Goal: Task Accomplishment & Management: Manage account settings

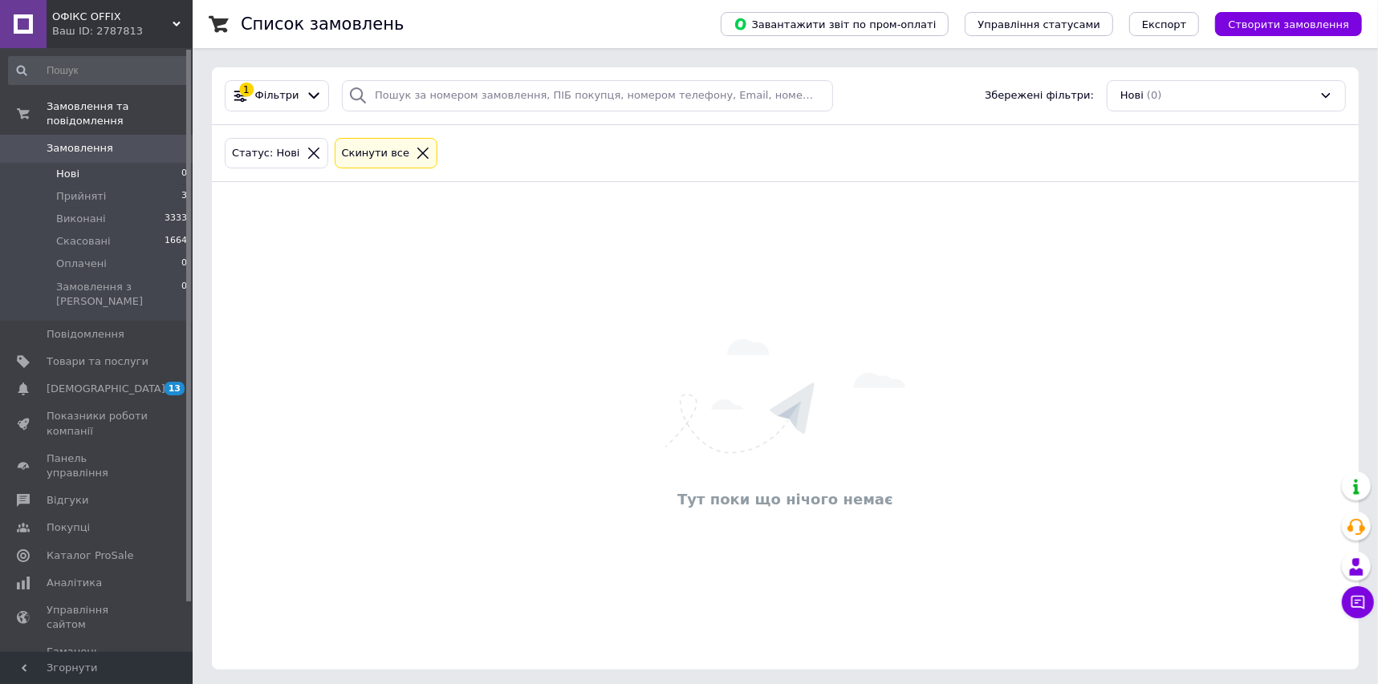
click at [138, 141] on span "Замовлення" at bounding box center [98, 148] width 102 height 14
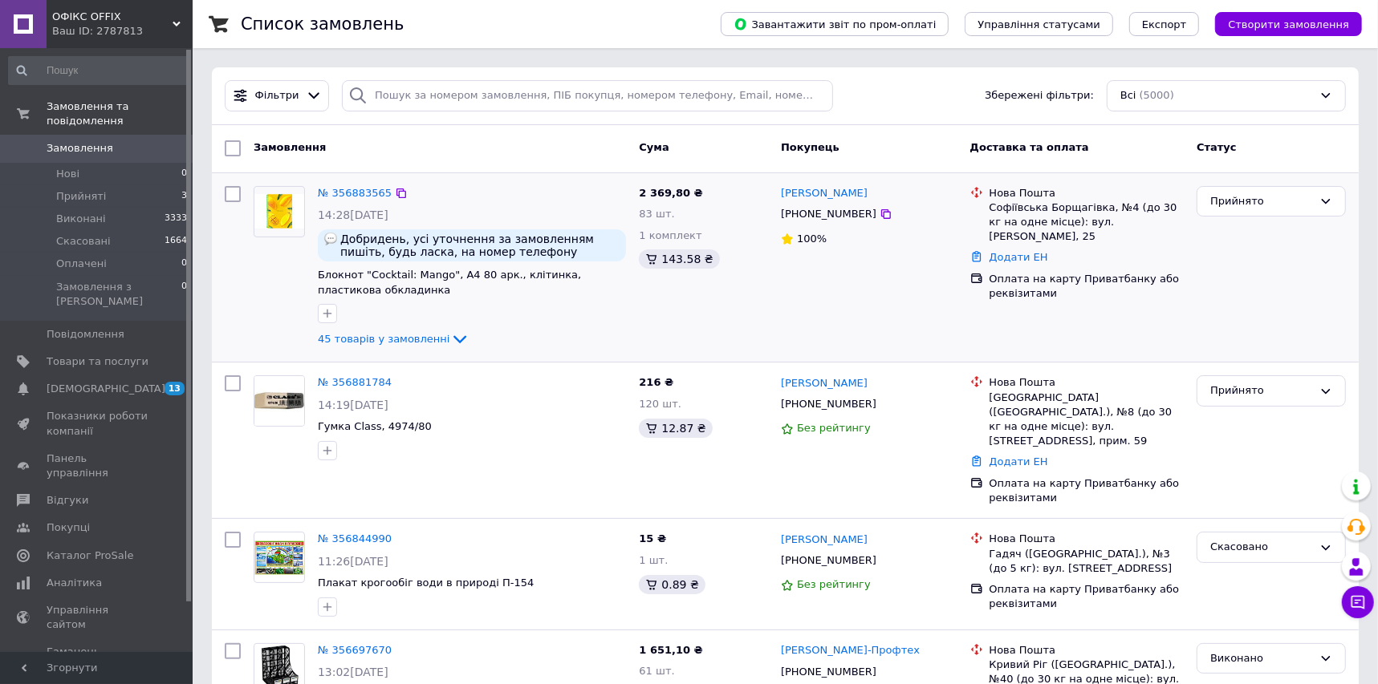
click at [280, 217] on img at bounding box center [279, 211] width 50 height 34
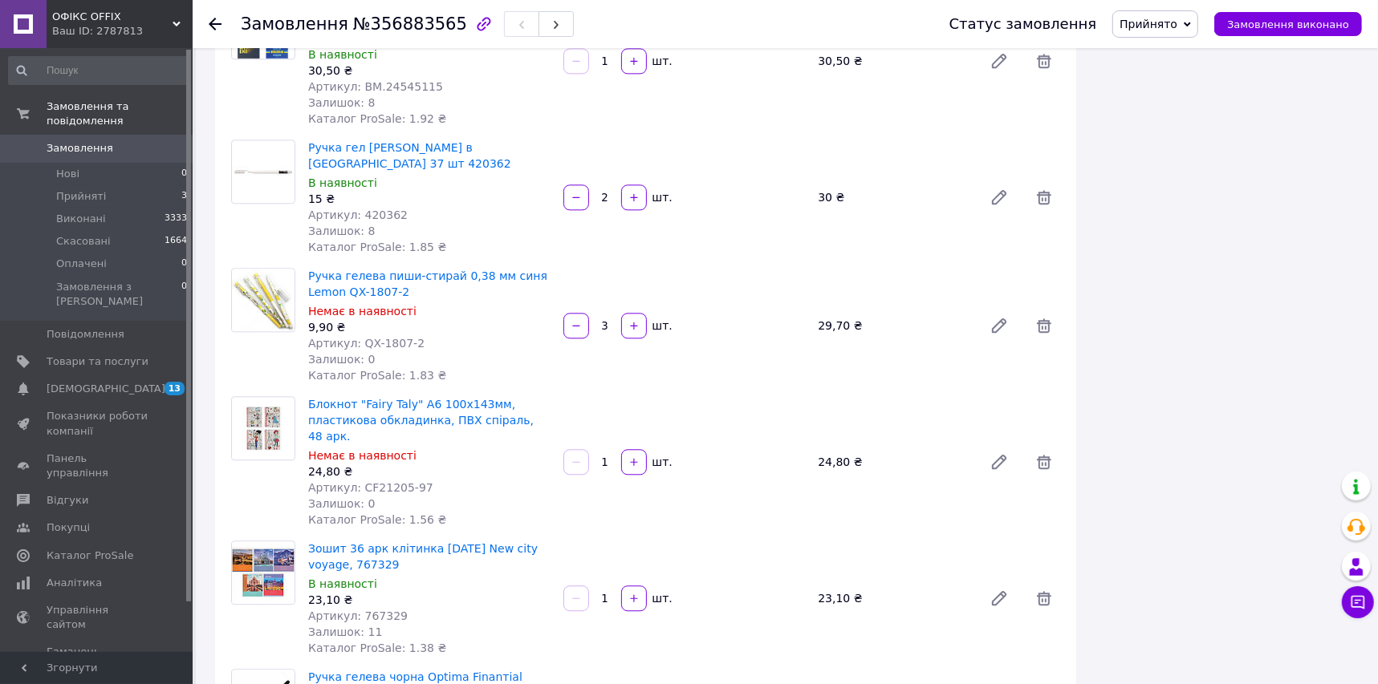
scroll to position [2698, 0]
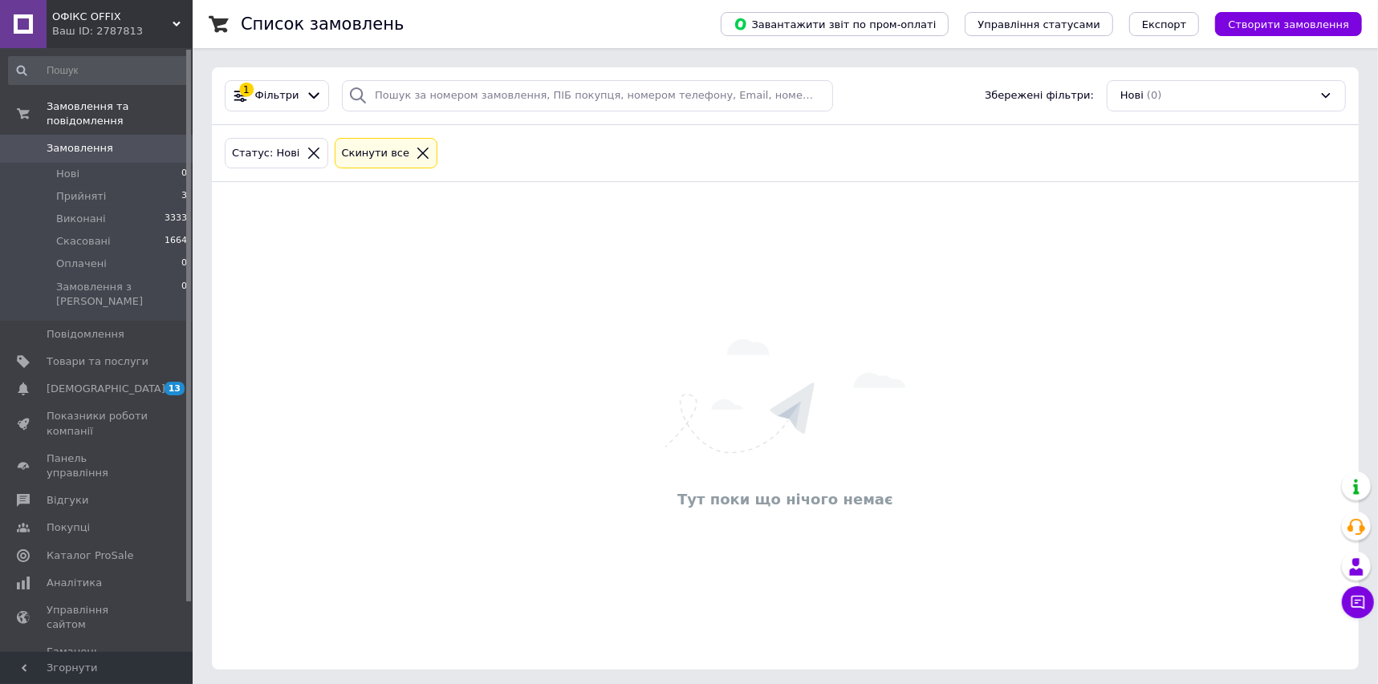
click at [146, 141] on span "Замовлення" at bounding box center [98, 148] width 102 height 14
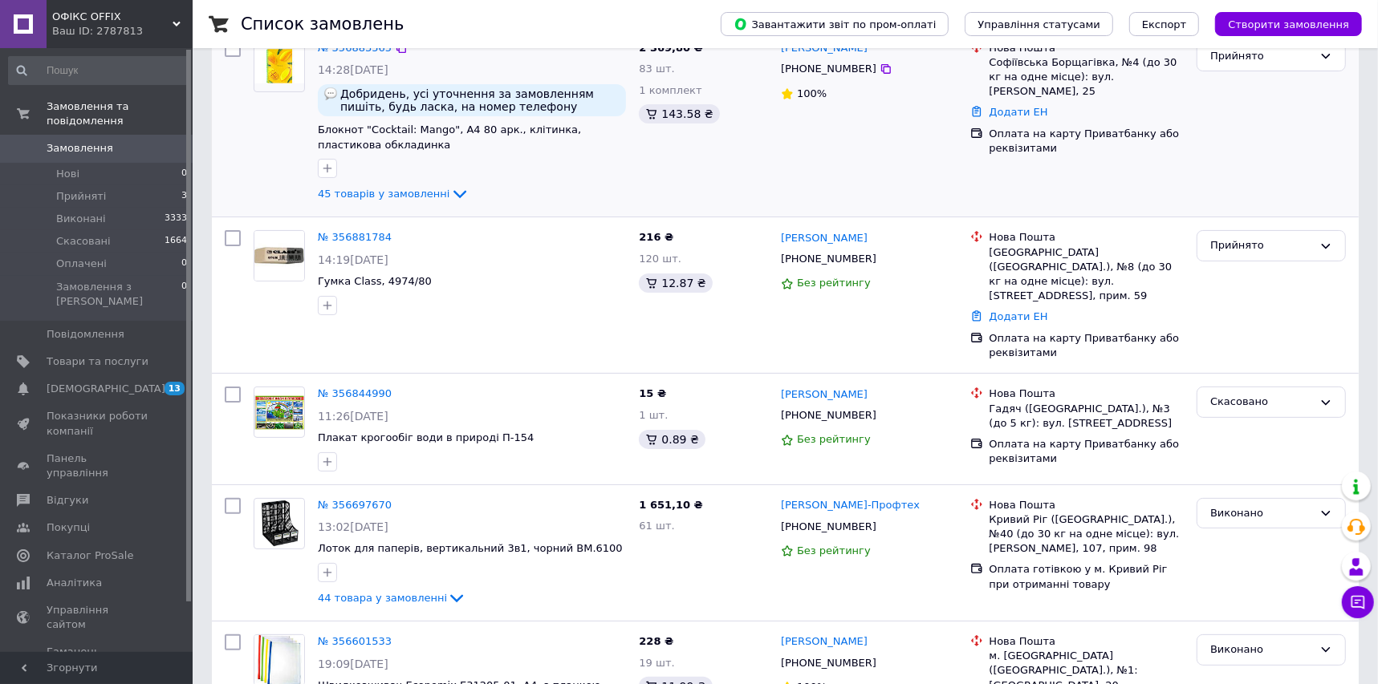
scroll to position [218, 0]
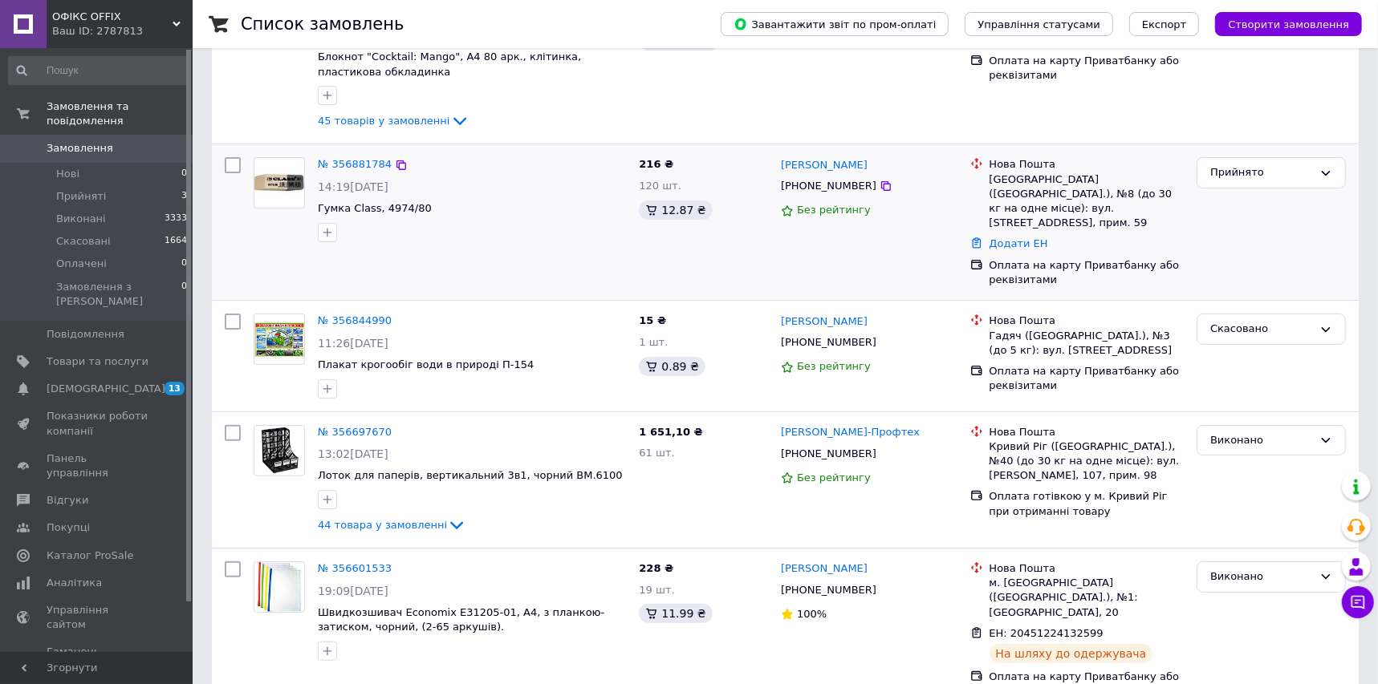
click at [280, 190] on img at bounding box center [279, 183] width 50 height 50
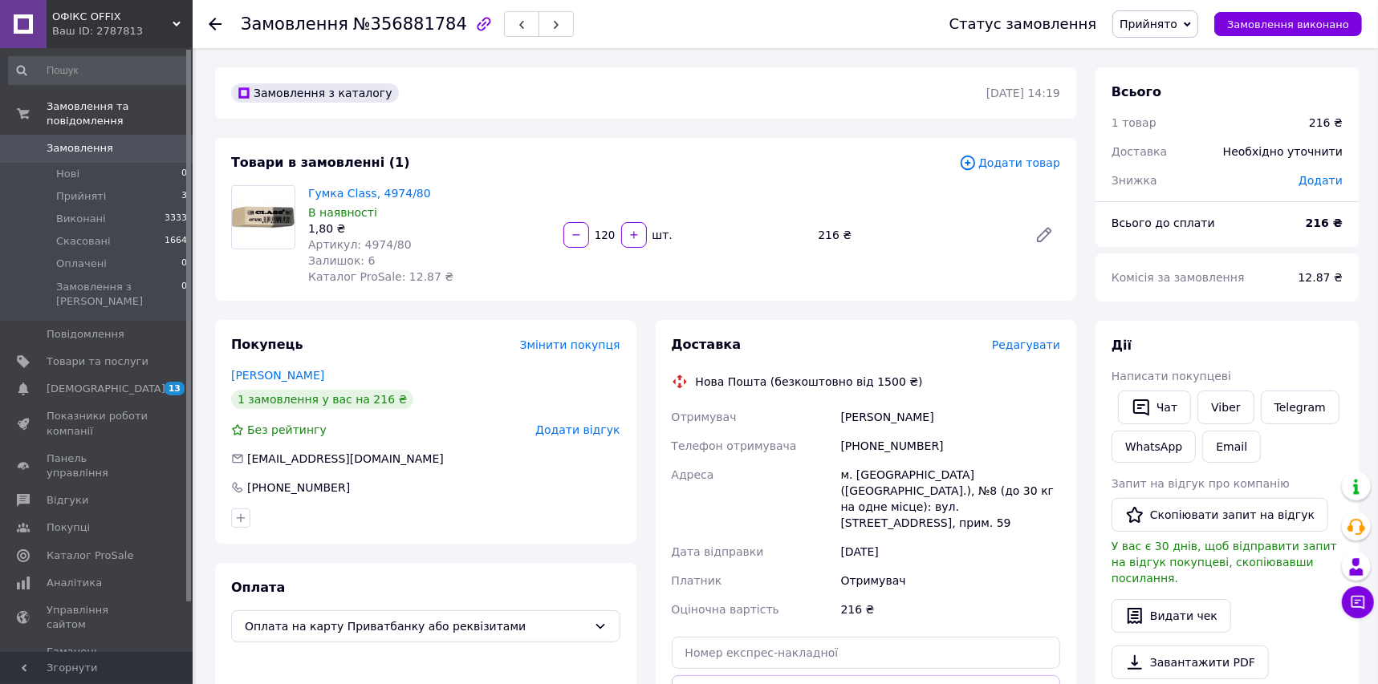
click at [164, 135] on link "Замовлення 0" at bounding box center [98, 148] width 197 height 27
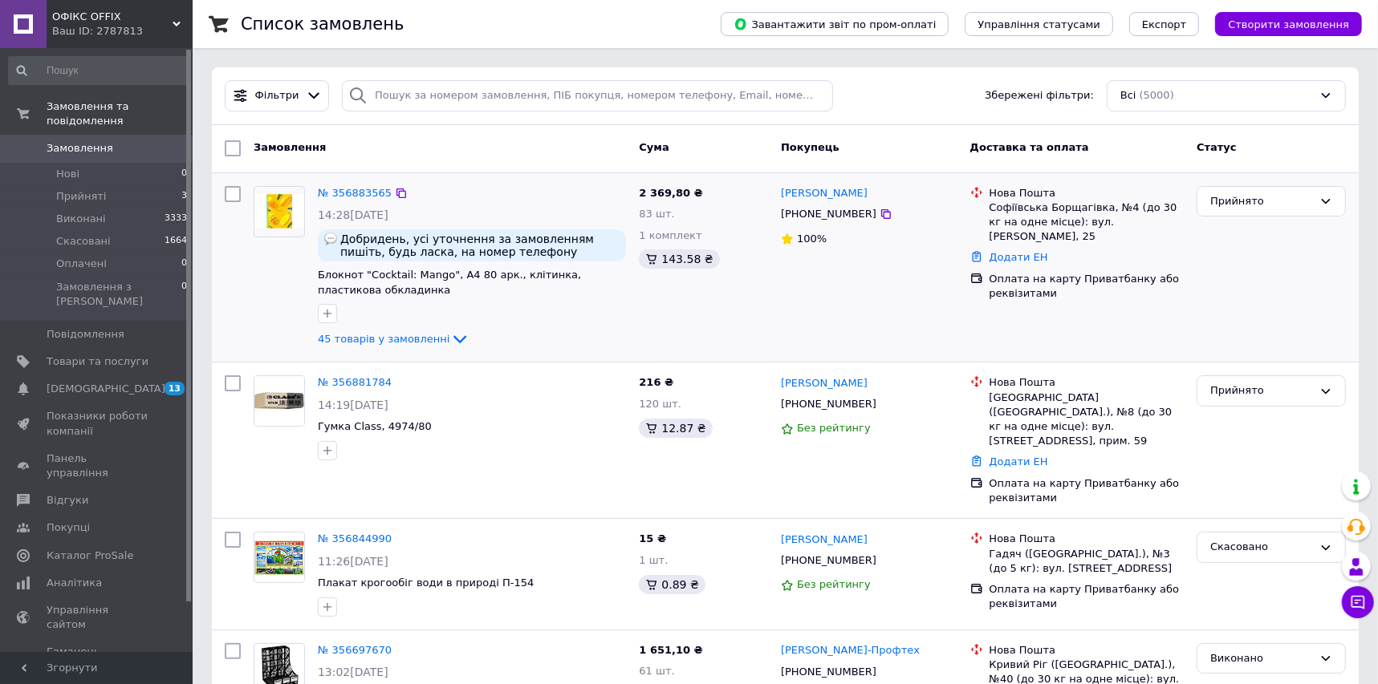
click at [288, 201] on img at bounding box center [279, 211] width 50 height 34
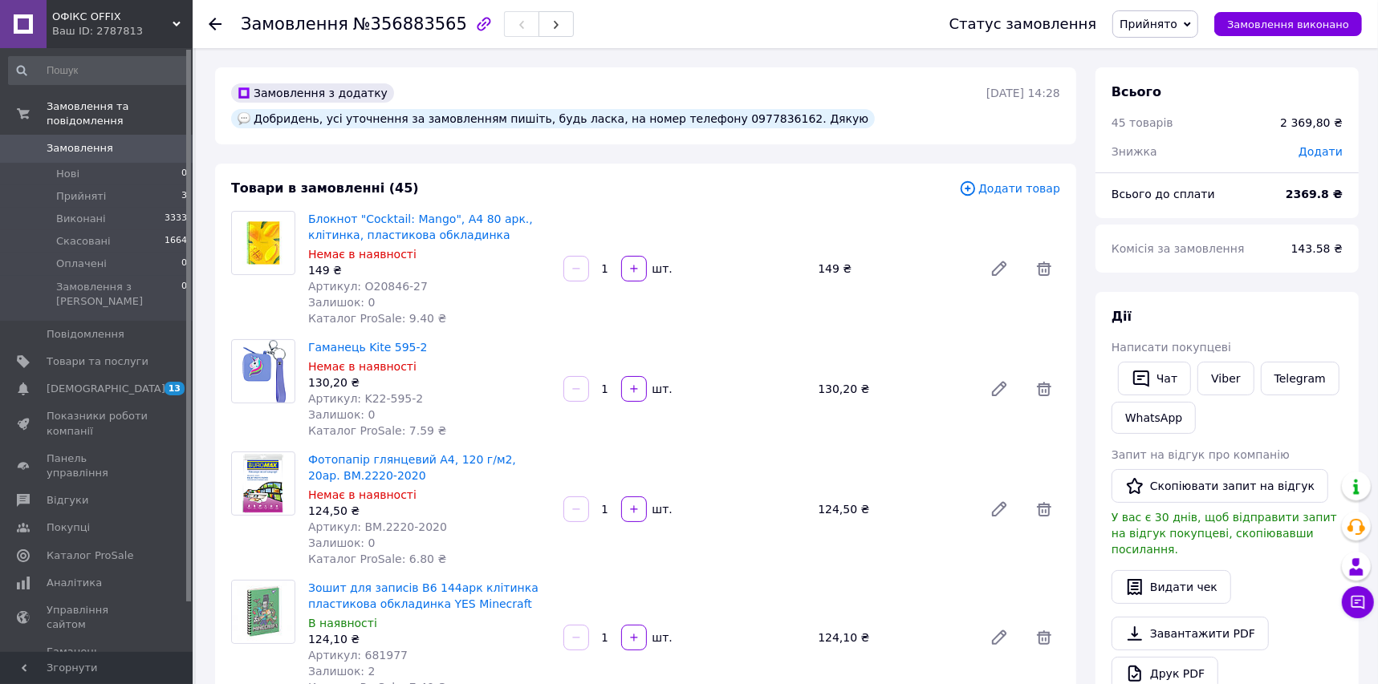
scroll to position [291, 0]
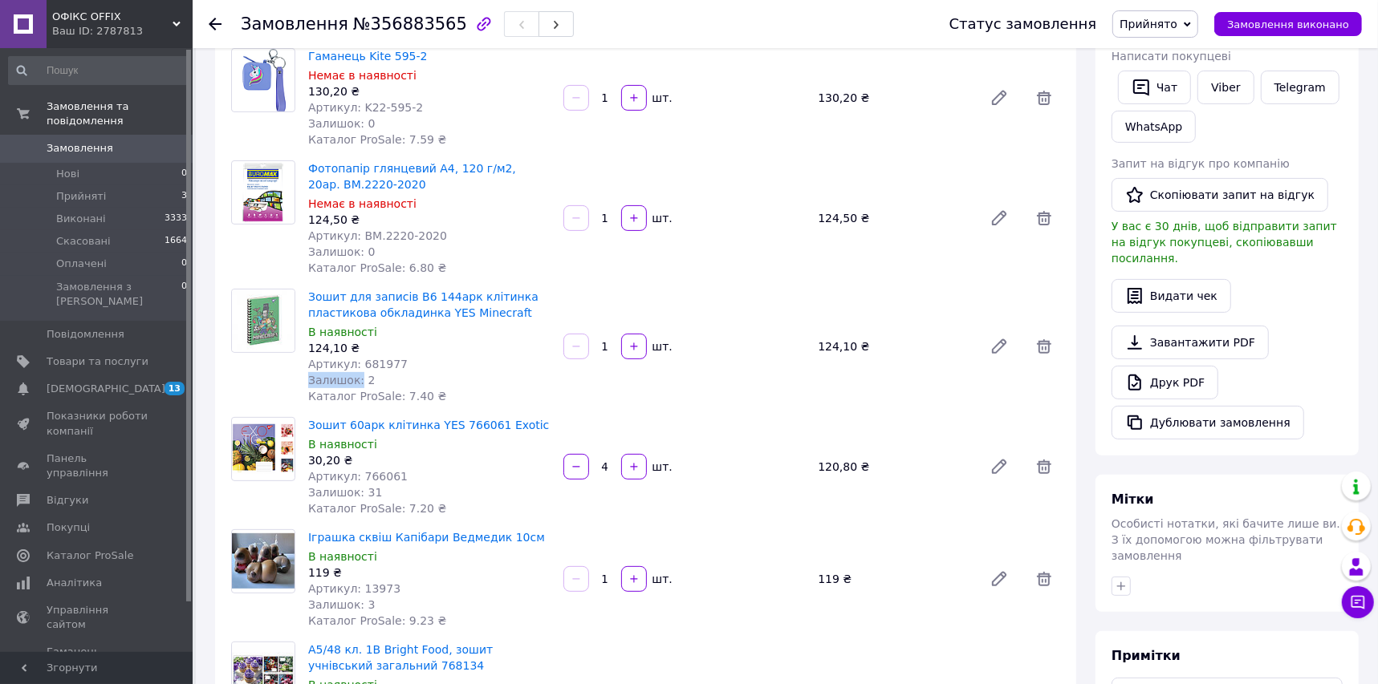
drag, startPoint x: 355, startPoint y: 345, endPoint x: 396, endPoint y: 344, distance: 40.1
click at [396, 344] on div "Зошит для записів В6 144арк клітинка пластикова обкладинка YES Minecraft В наяв…" at bounding box center [429, 347] width 255 height 122
click at [403, 356] on div "Артикул: 681977" at bounding box center [429, 364] width 242 height 16
drag, startPoint x: 355, startPoint y: 334, endPoint x: 396, endPoint y: 337, distance: 41.0
click at [396, 356] on div "Артикул: 681977" at bounding box center [429, 364] width 242 height 16
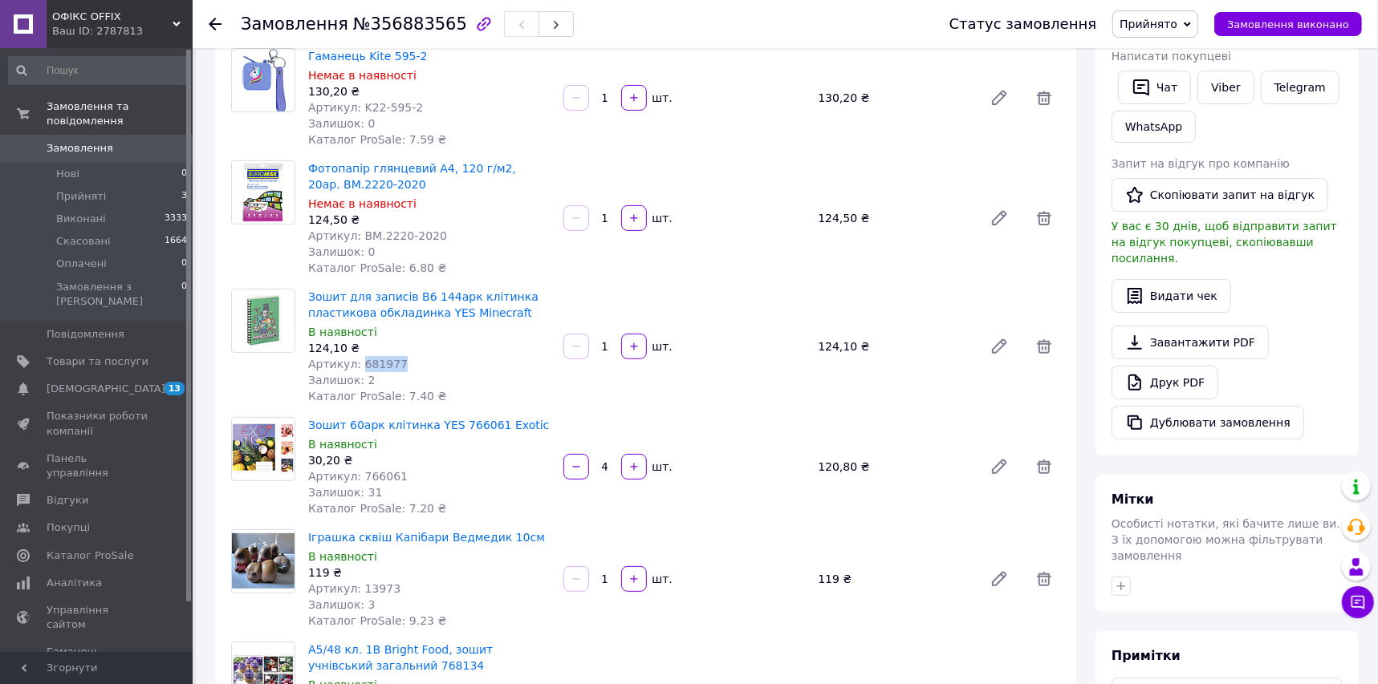
copy span "681977"
